Goal: Check status

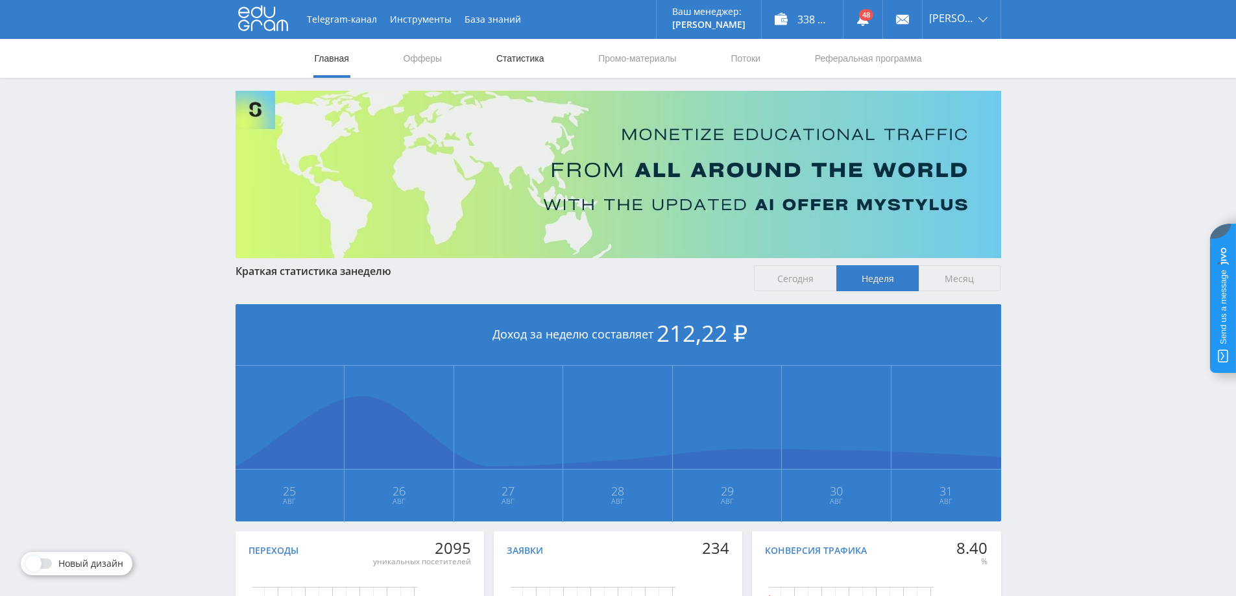
click at [526, 64] on link "Статистика" at bounding box center [520, 58] width 51 height 39
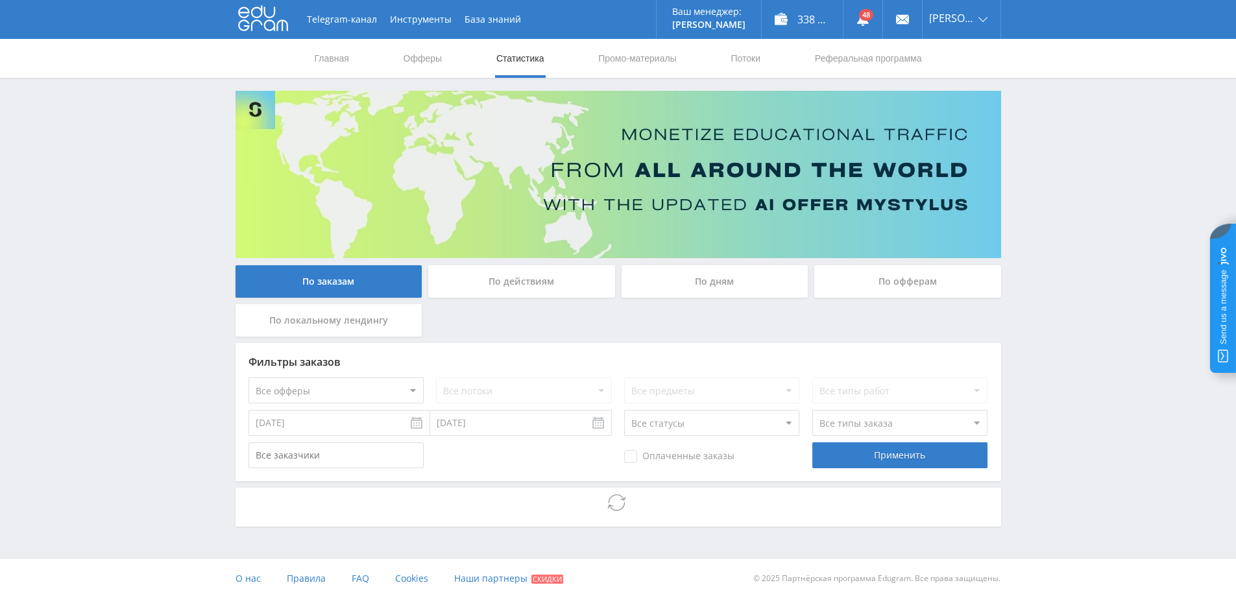
click at [706, 284] on div "По дням" at bounding box center [714, 281] width 187 height 32
click at [0, 0] on input "По дням" at bounding box center [0, 0] width 0 height 0
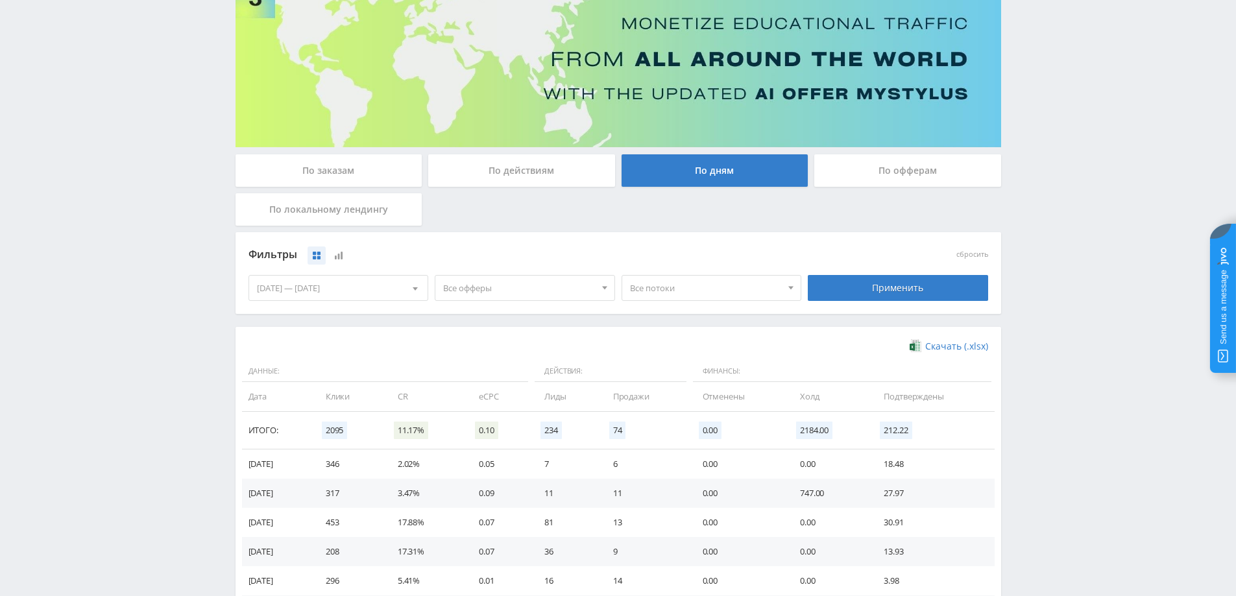
scroll to position [253, 0]
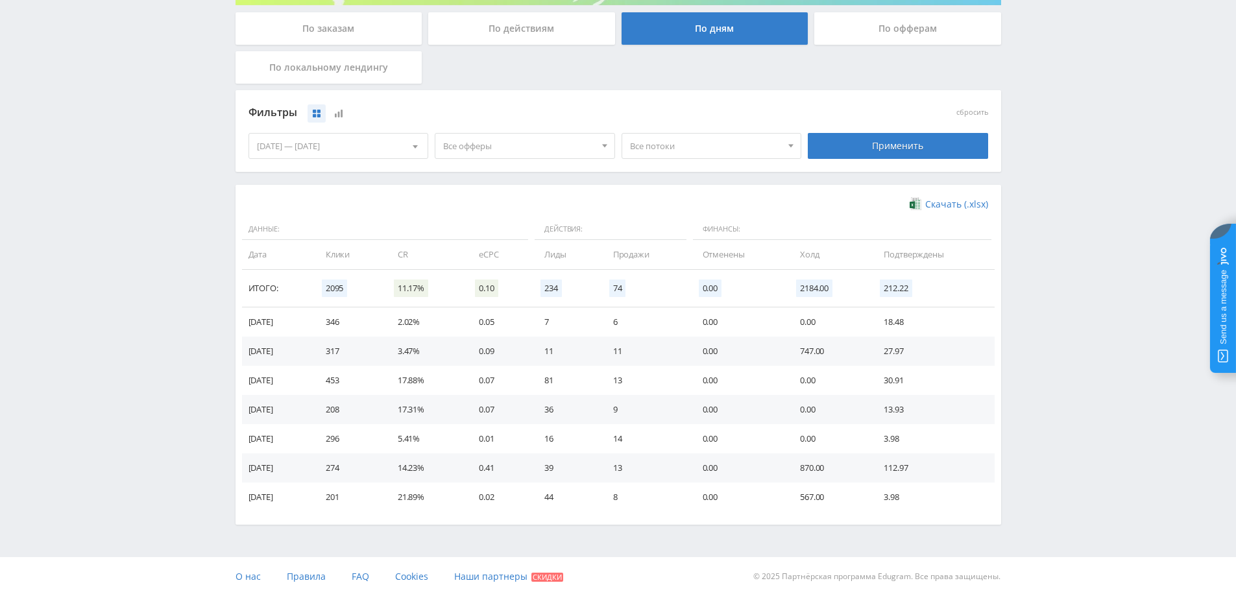
click at [564, 138] on span "Все офферы" at bounding box center [519, 146] width 152 height 25
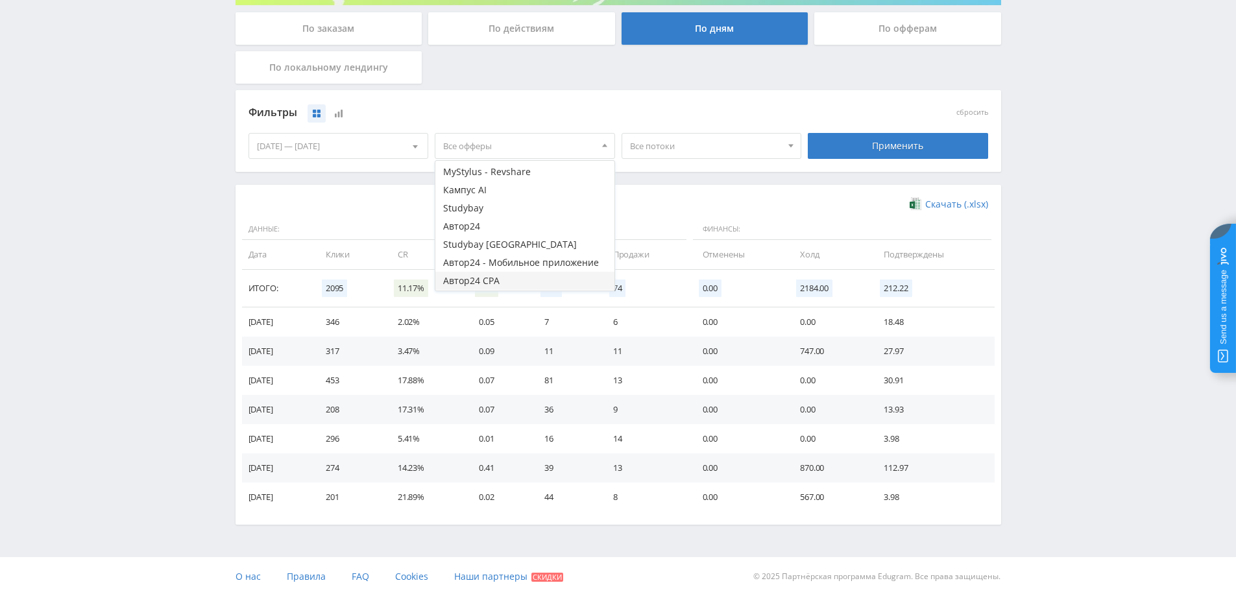
scroll to position [53, 0]
click at [496, 278] on button "Study AI (RevShare)" at bounding box center [524, 281] width 179 height 18
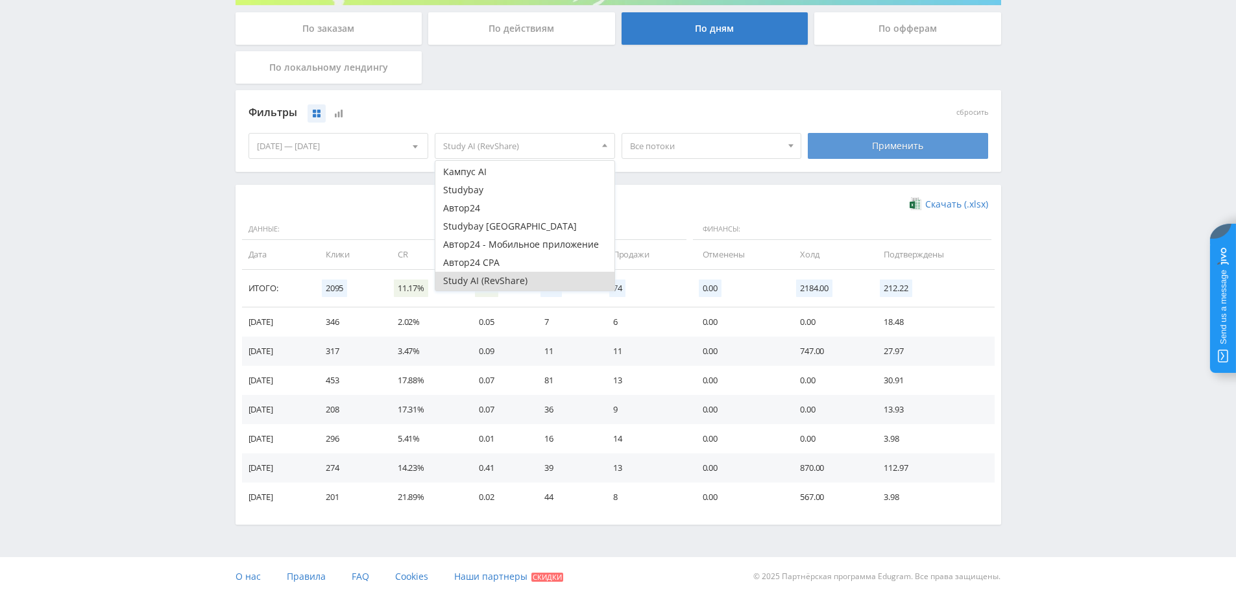
click at [876, 142] on div "Применить" at bounding box center [898, 146] width 180 height 26
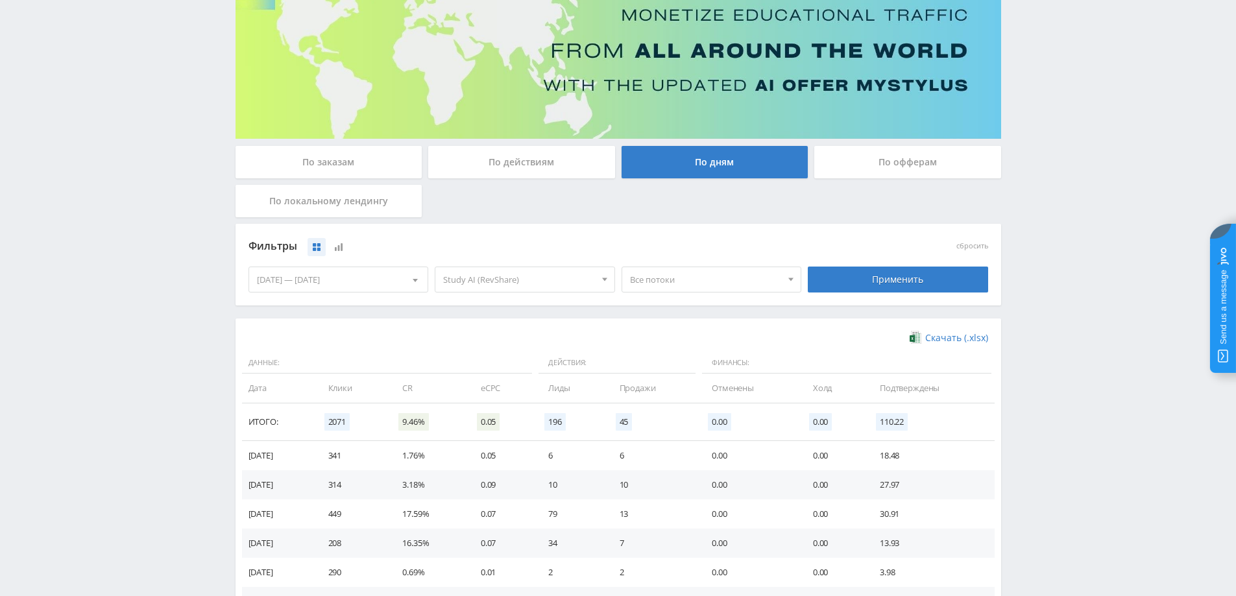
scroll to position [253, 0]
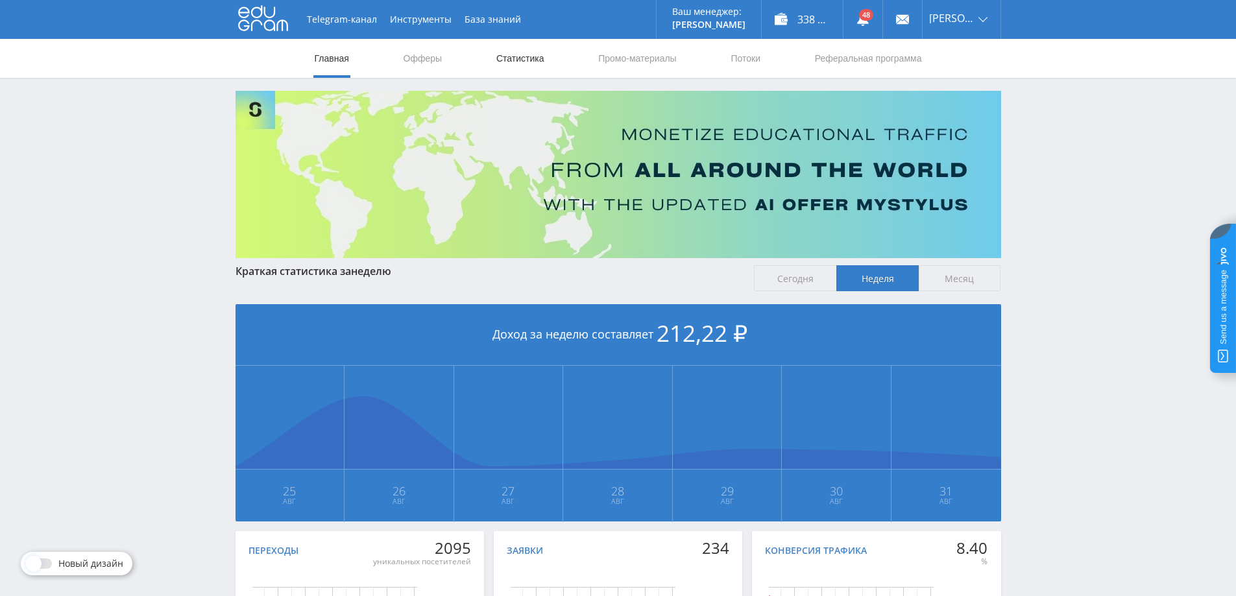
click at [539, 66] on link "Статистика" at bounding box center [520, 58] width 51 height 39
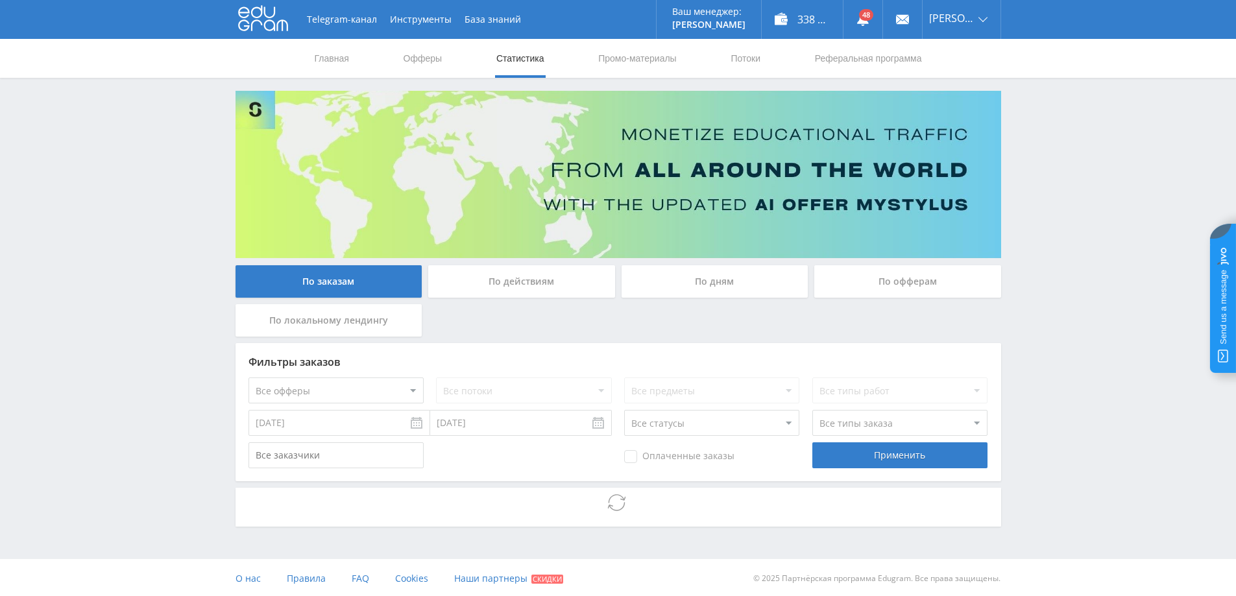
click at [729, 281] on div "По дням" at bounding box center [714, 281] width 187 height 32
click at [0, 0] on input "По дням" at bounding box center [0, 0] width 0 height 0
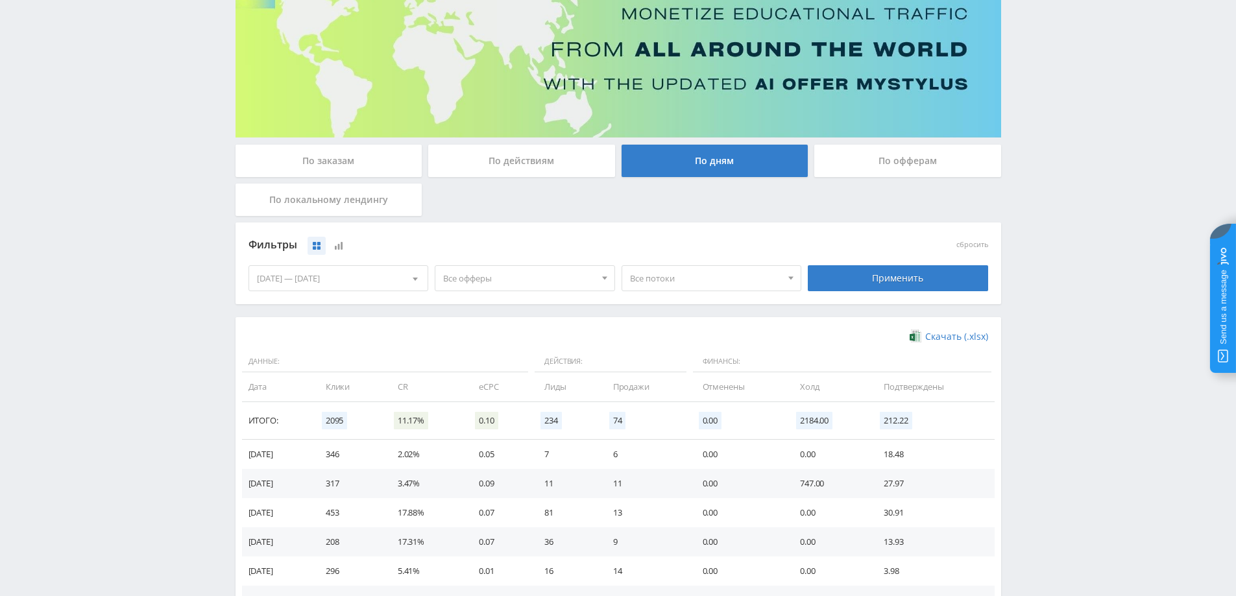
scroll to position [253, 0]
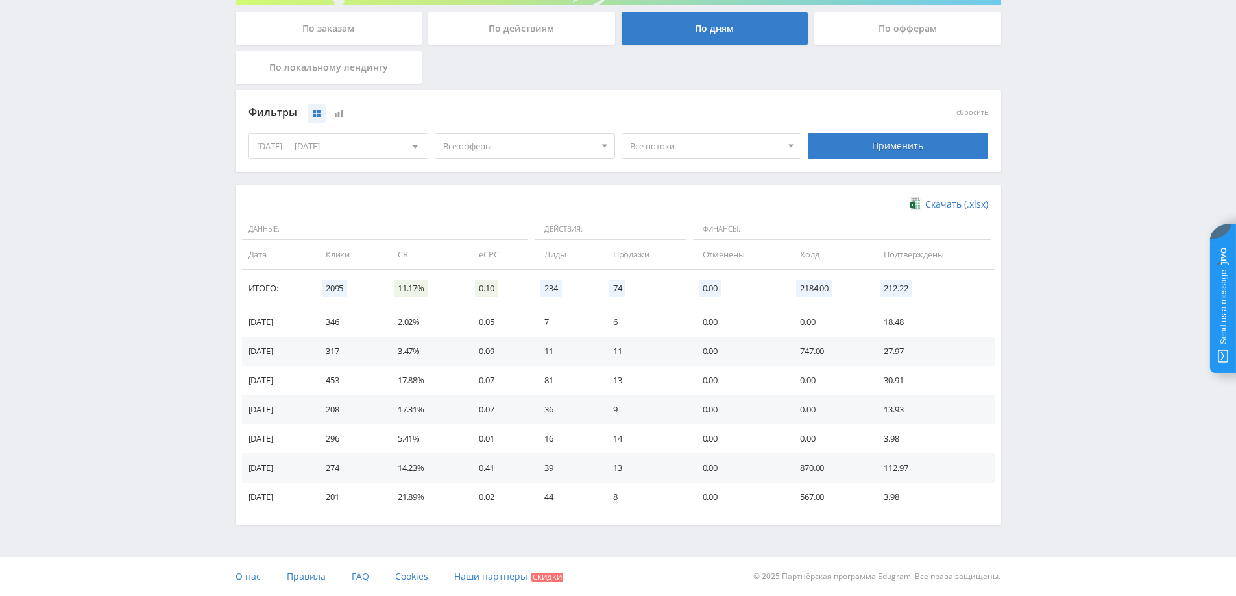
click at [534, 156] on span "Все офферы" at bounding box center [519, 146] width 152 height 25
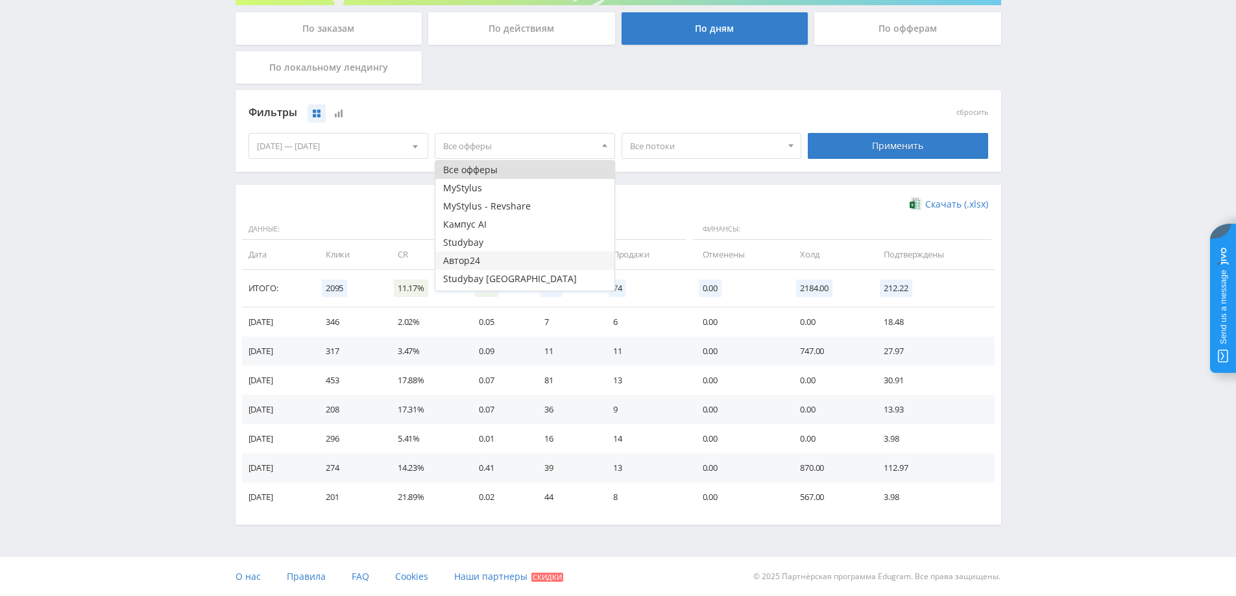
click at [508, 258] on button "Автор24" at bounding box center [524, 261] width 179 height 18
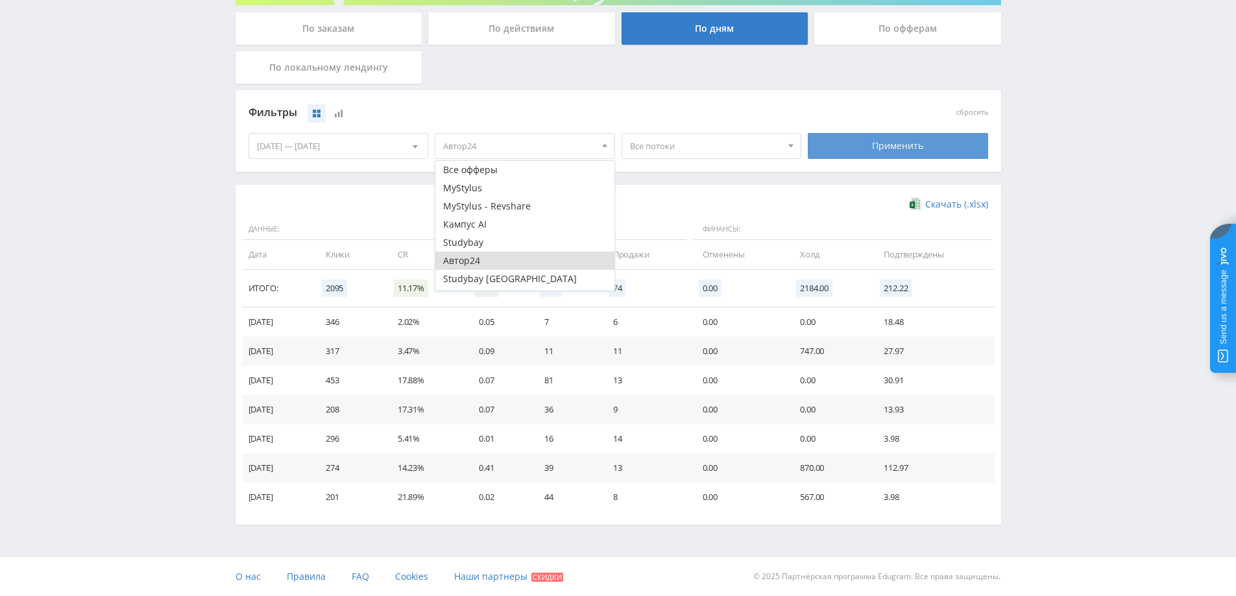
click at [876, 139] on div "Применить" at bounding box center [898, 146] width 180 height 26
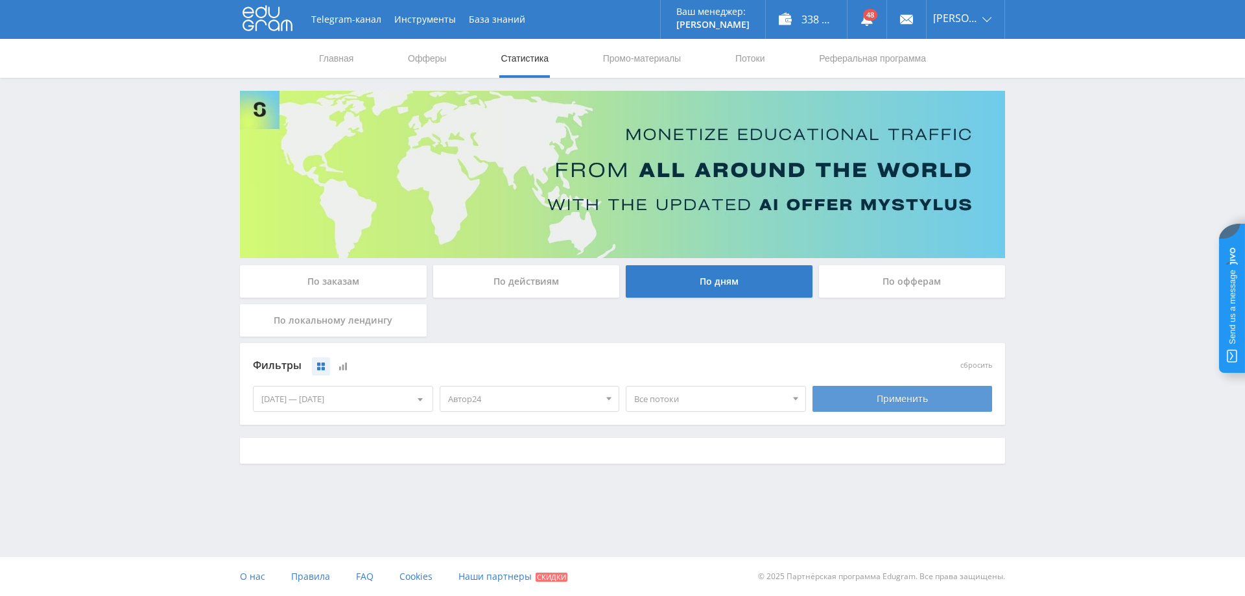
click at [865, 391] on div "Применить" at bounding box center [903, 399] width 180 height 26
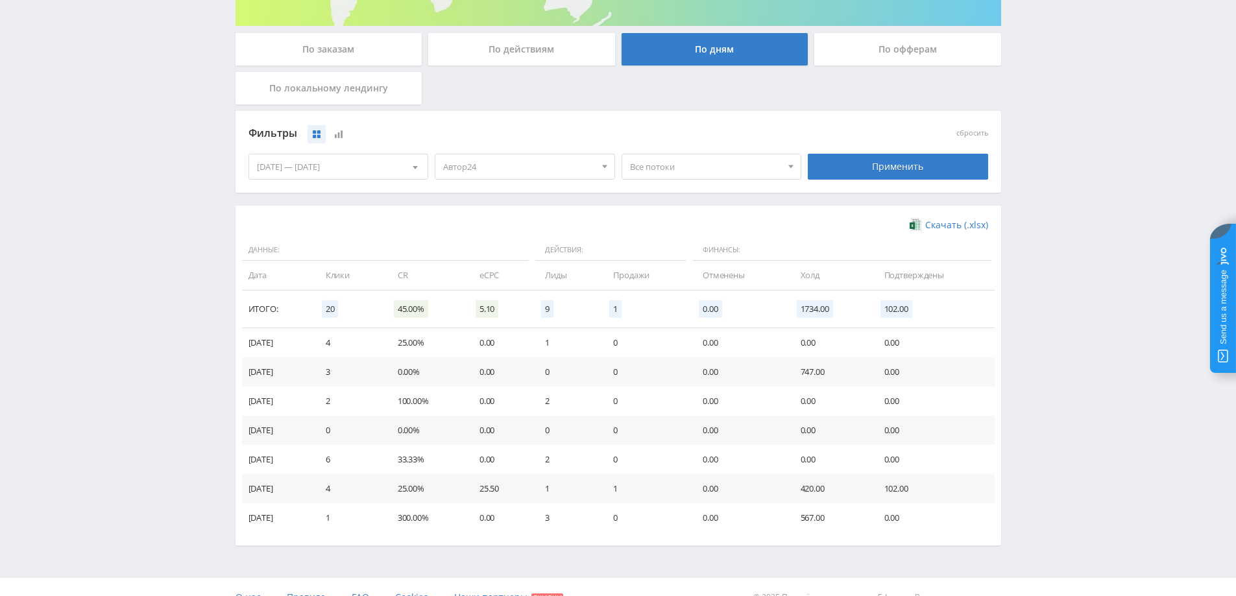
scroll to position [253, 0]
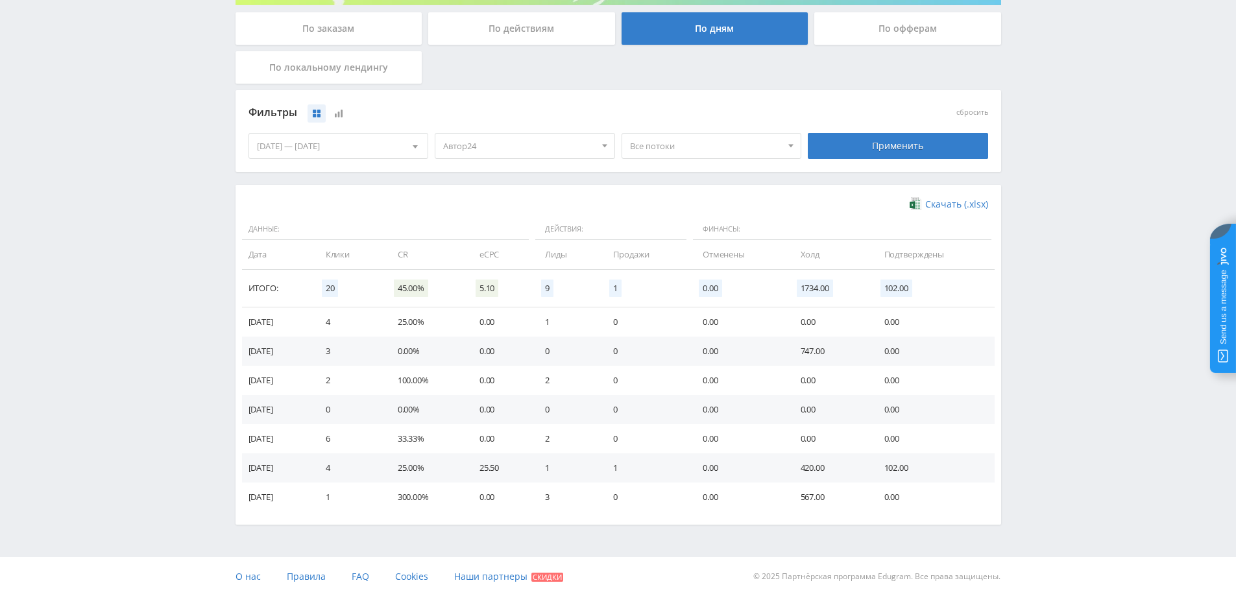
click at [540, 150] on span "Автор24" at bounding box center [519, 146] width 152 height 25
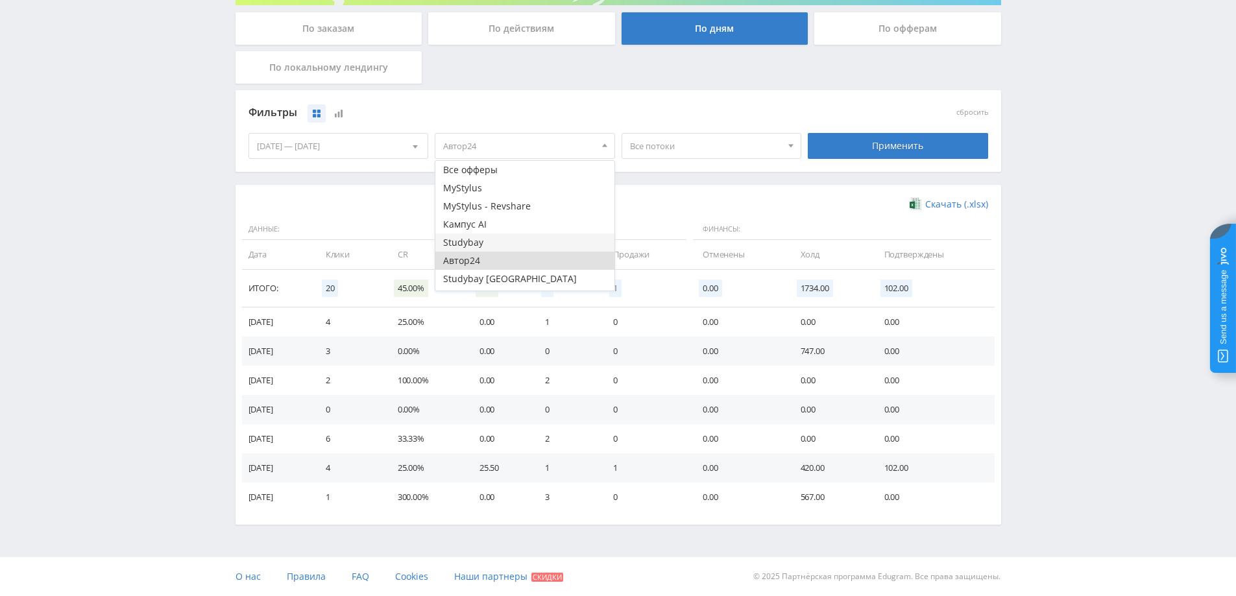
click at [481, 235] on button "Studybay" at bounding box center [524, 242] width 179 height 18
click at [477, 225] on button "Кампус AI" at bounding box center [524, 224] width 179 height 18
click at [473, 239] on button "Studybay" at bounding box center [524, 242] width 179 height 18
click at [470, 265] on button "Автор24" at bounding box center [524, 261] width 179 height 18
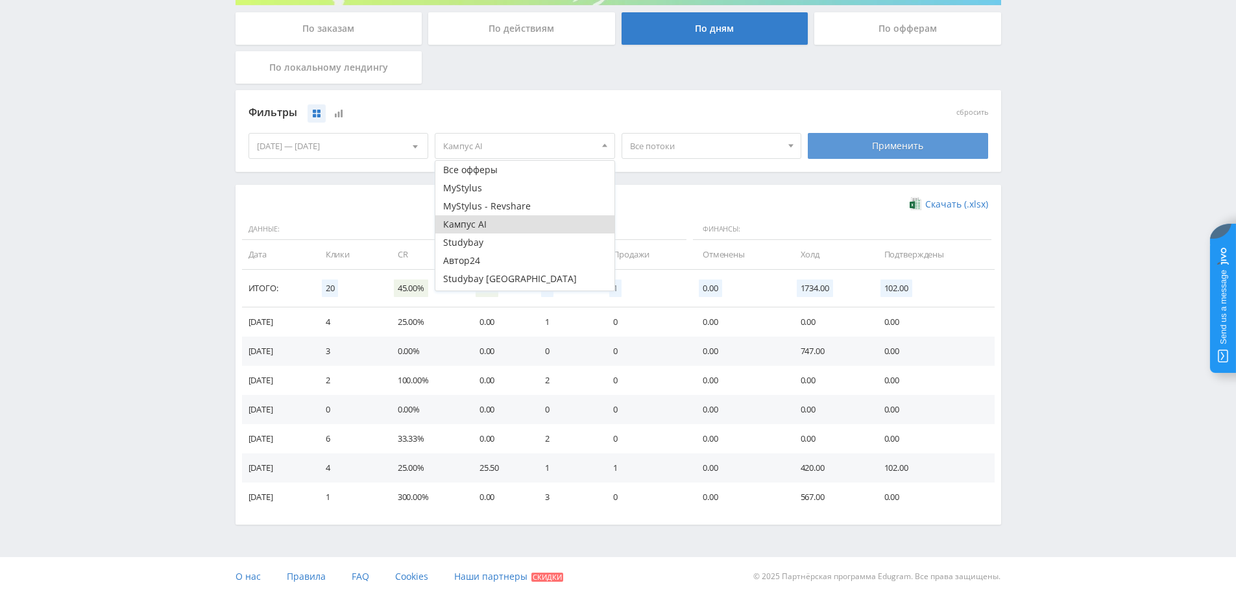
click at [852, 152] on div "Применить" at bounding box center [898, 146] width 180 height 26
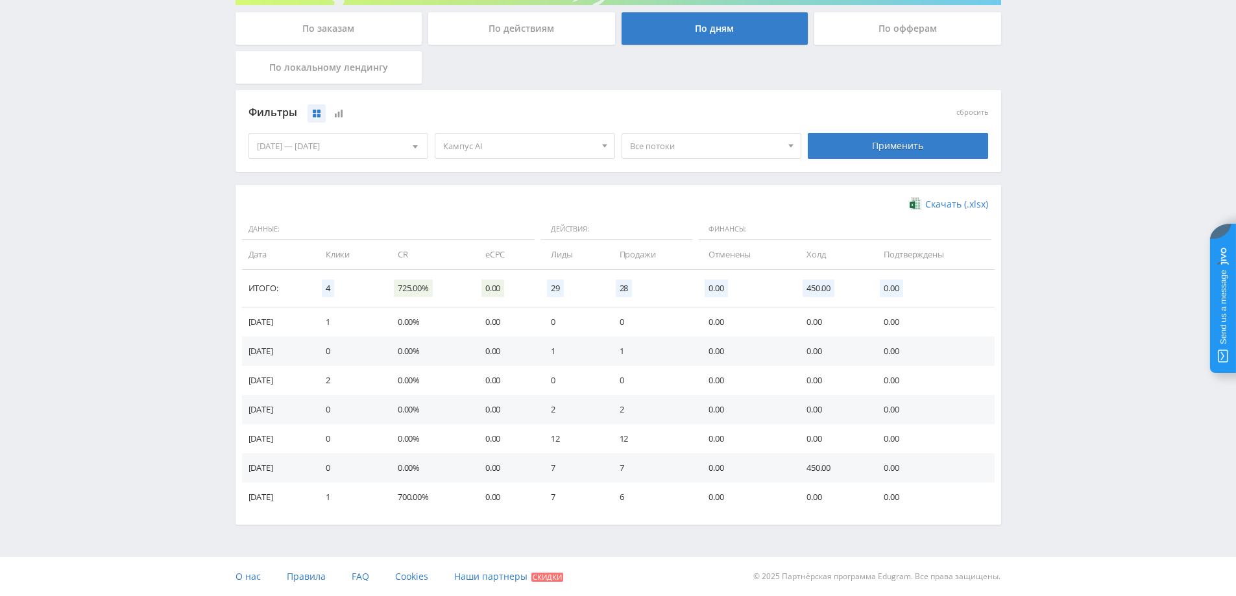
click at [523, 146] on span "Кампус AI" at bounding box center [519, 146] width 152 height 25
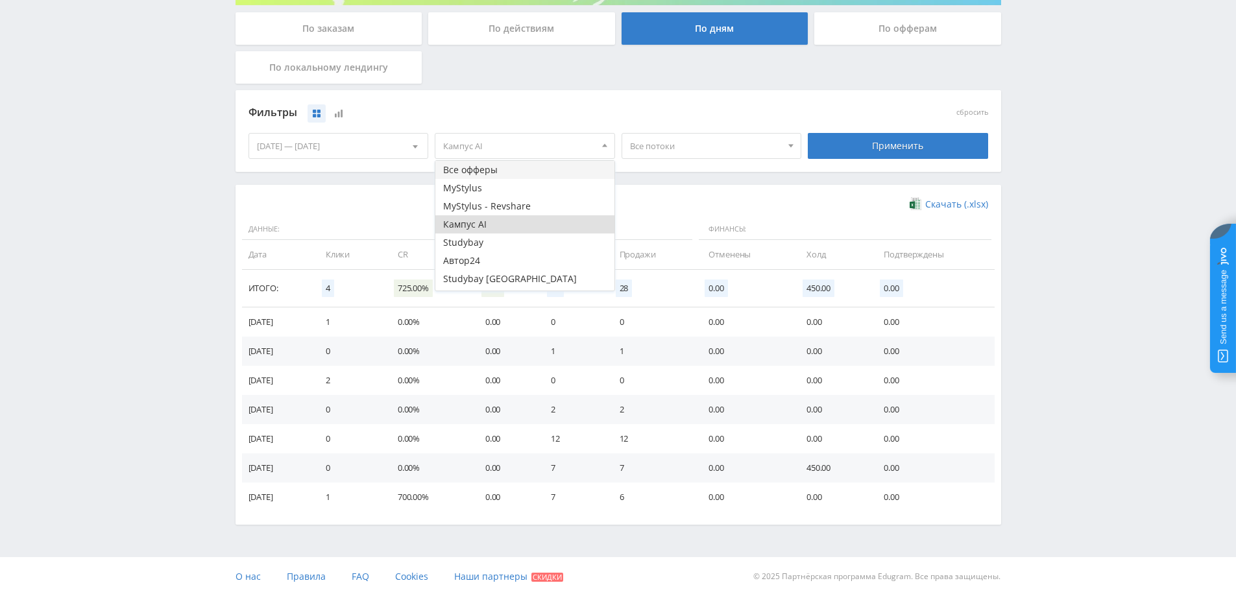
click at [514, 167] on button "Все офферы" at bounding box center [524, 170] width 179 height 18
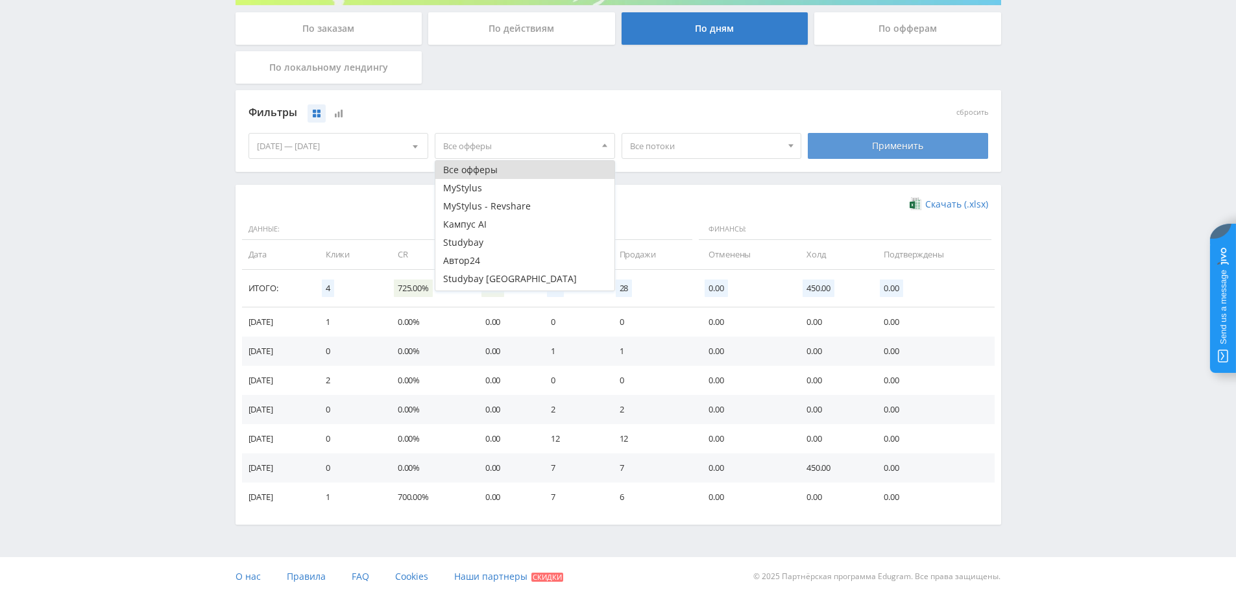
click at [870, 150] on div "Применить" at bounding box center [898, 146] width 180 height 26
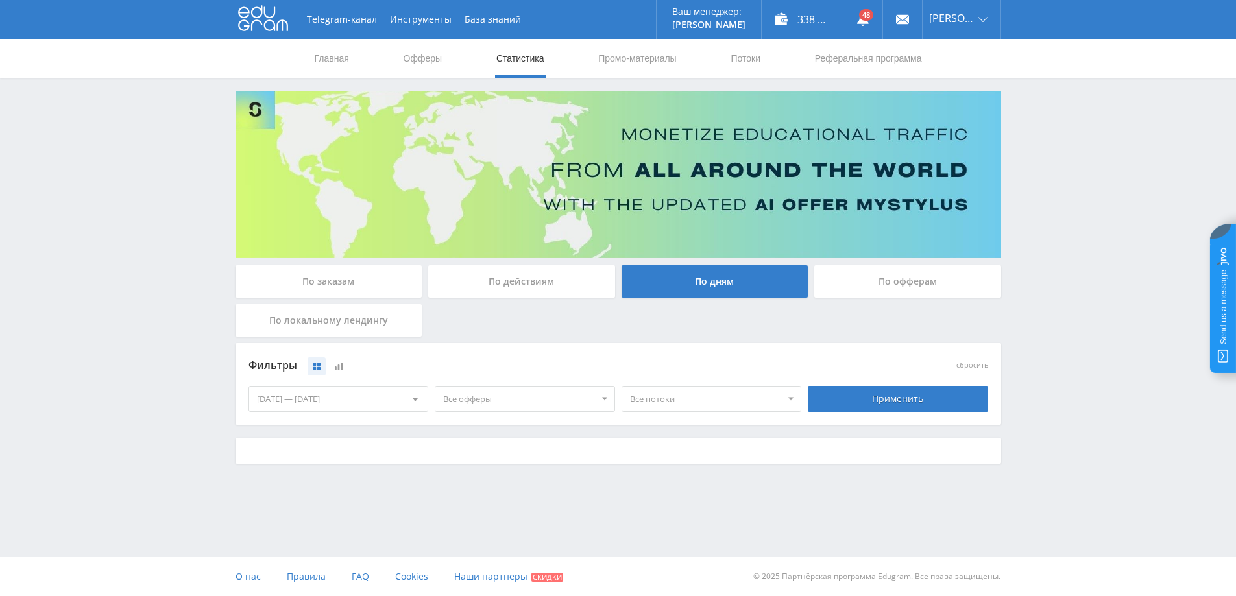
scroll to position [0, 0]
